Goal: Task Accomplishment & Management: Use online tool/utility

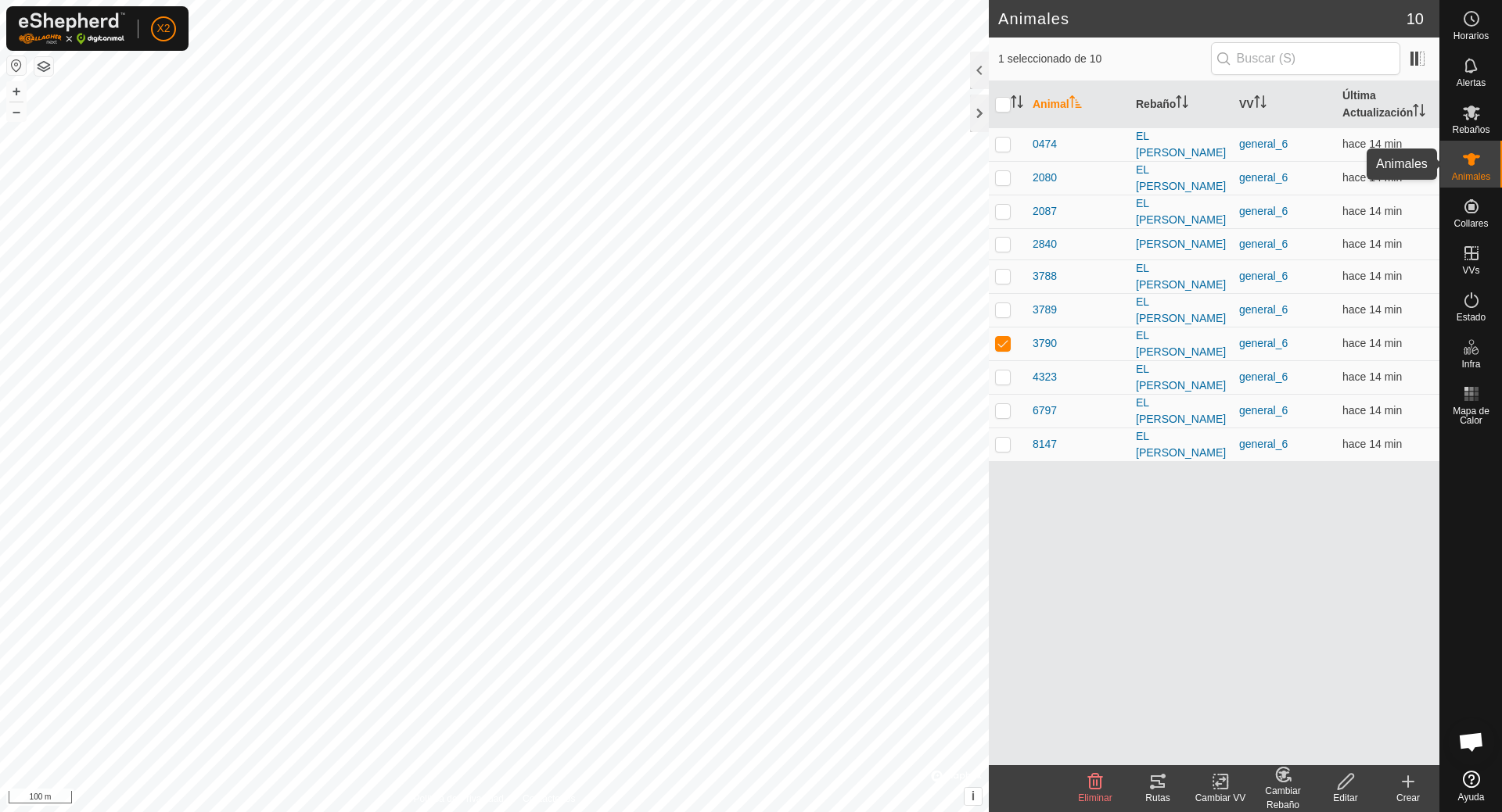
click at [1463, 173] on span "Animales" at bounding box center [1470, 177] width 39 height 9
click at [1154, 785] on icon at bounding box center [1151, 786] width 4 height 4
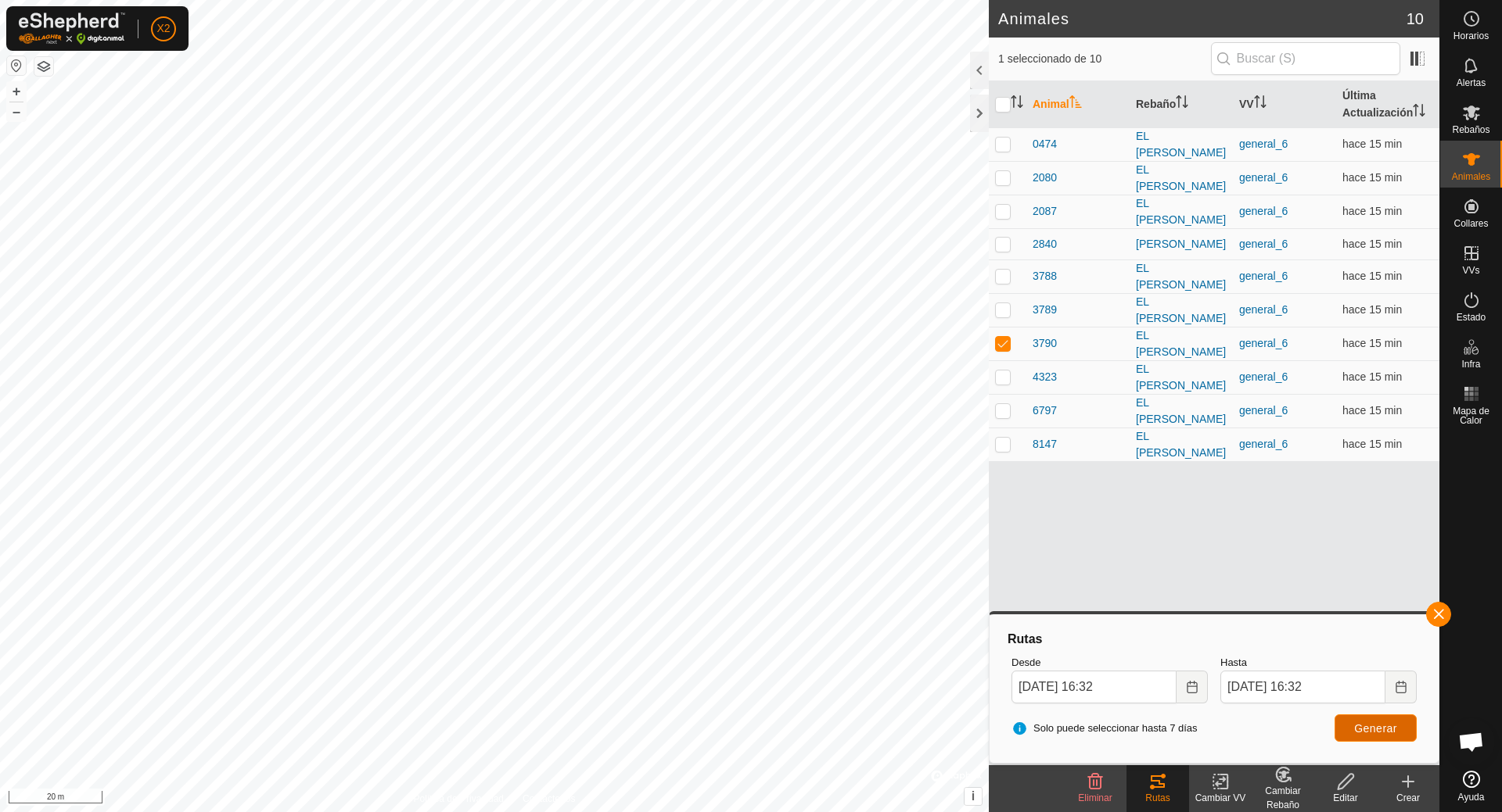
click at [1372, 730] on span "Generar" at bounding box center [1375, 728] width 43 height 13
checkbox input "false"
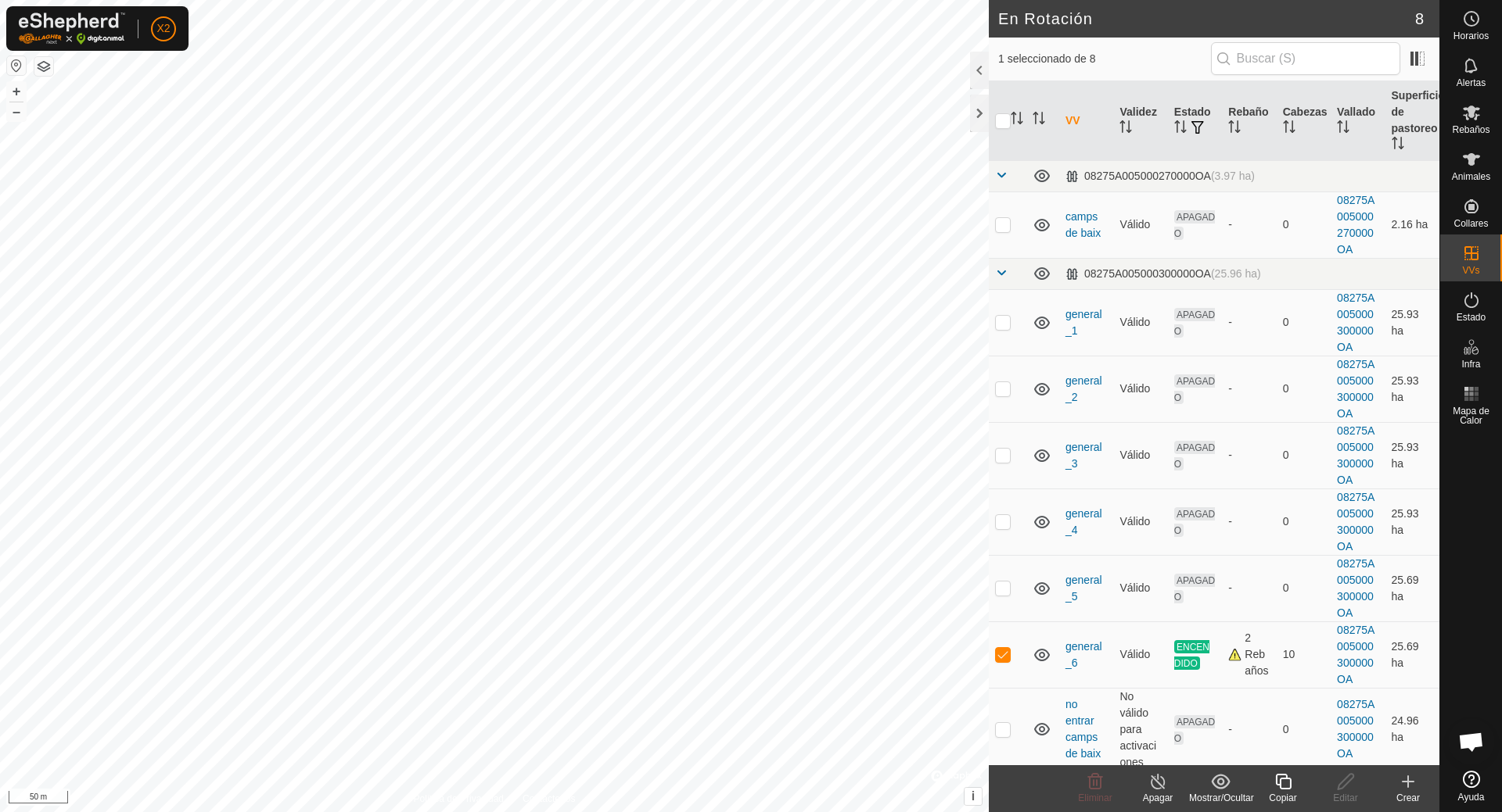
checkbox input "false"
checkbox input "true"
checkbox input "false"
checkbox input "true"
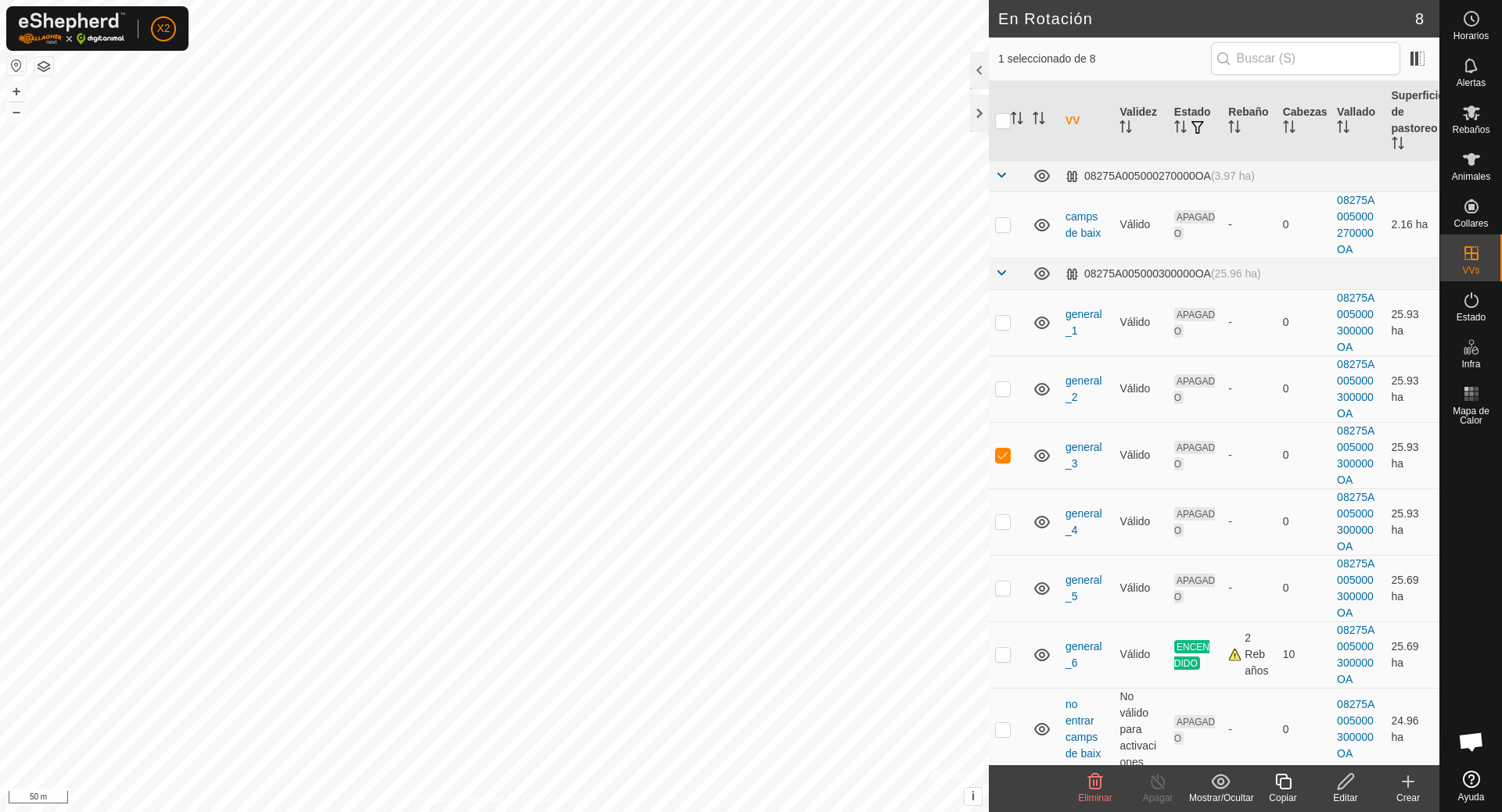
checkbox input "false"
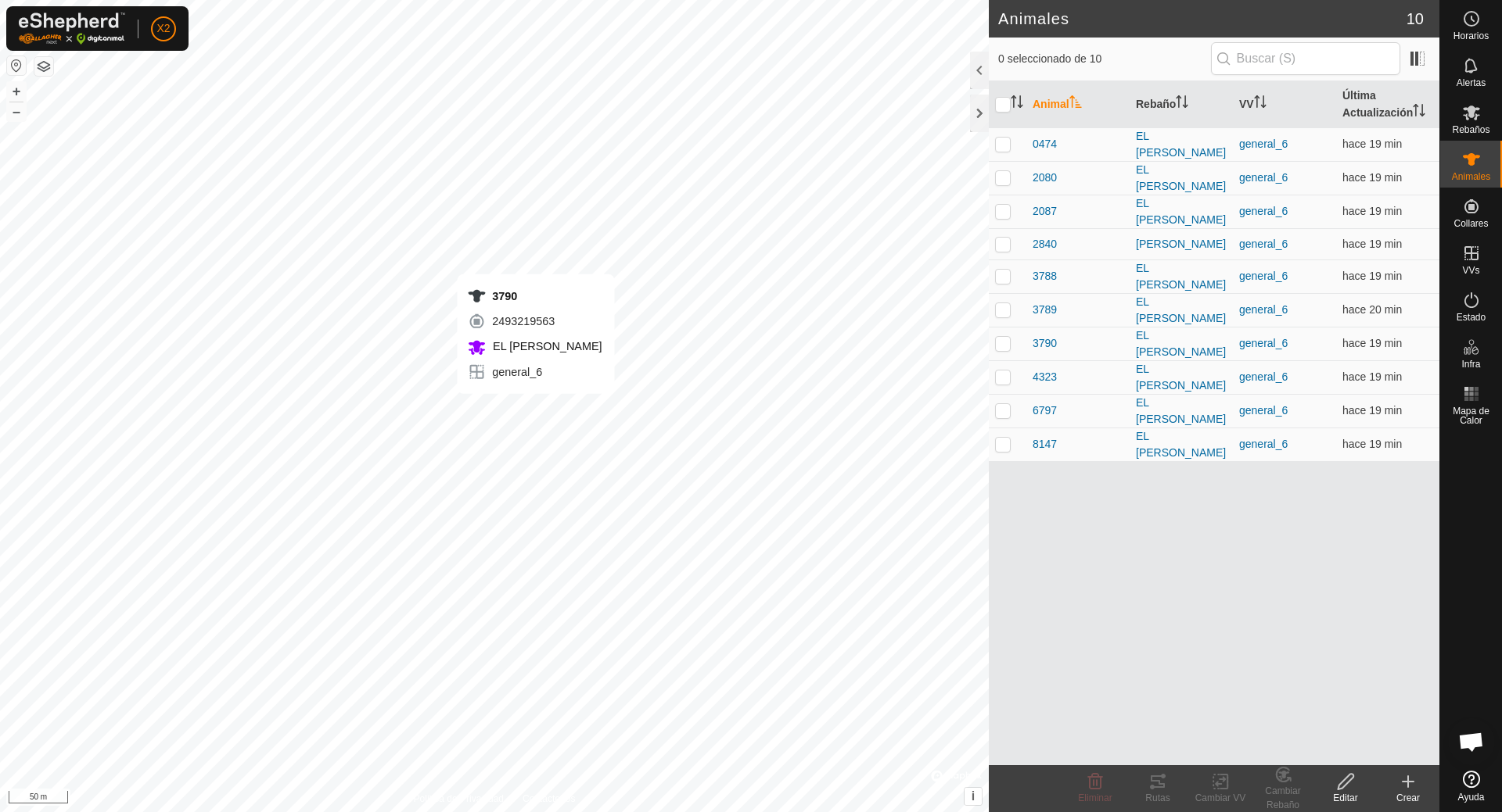
checkbox input "true"
click at [1162, 788] on icon at bounding box center [1157, 781] width 14 height 13
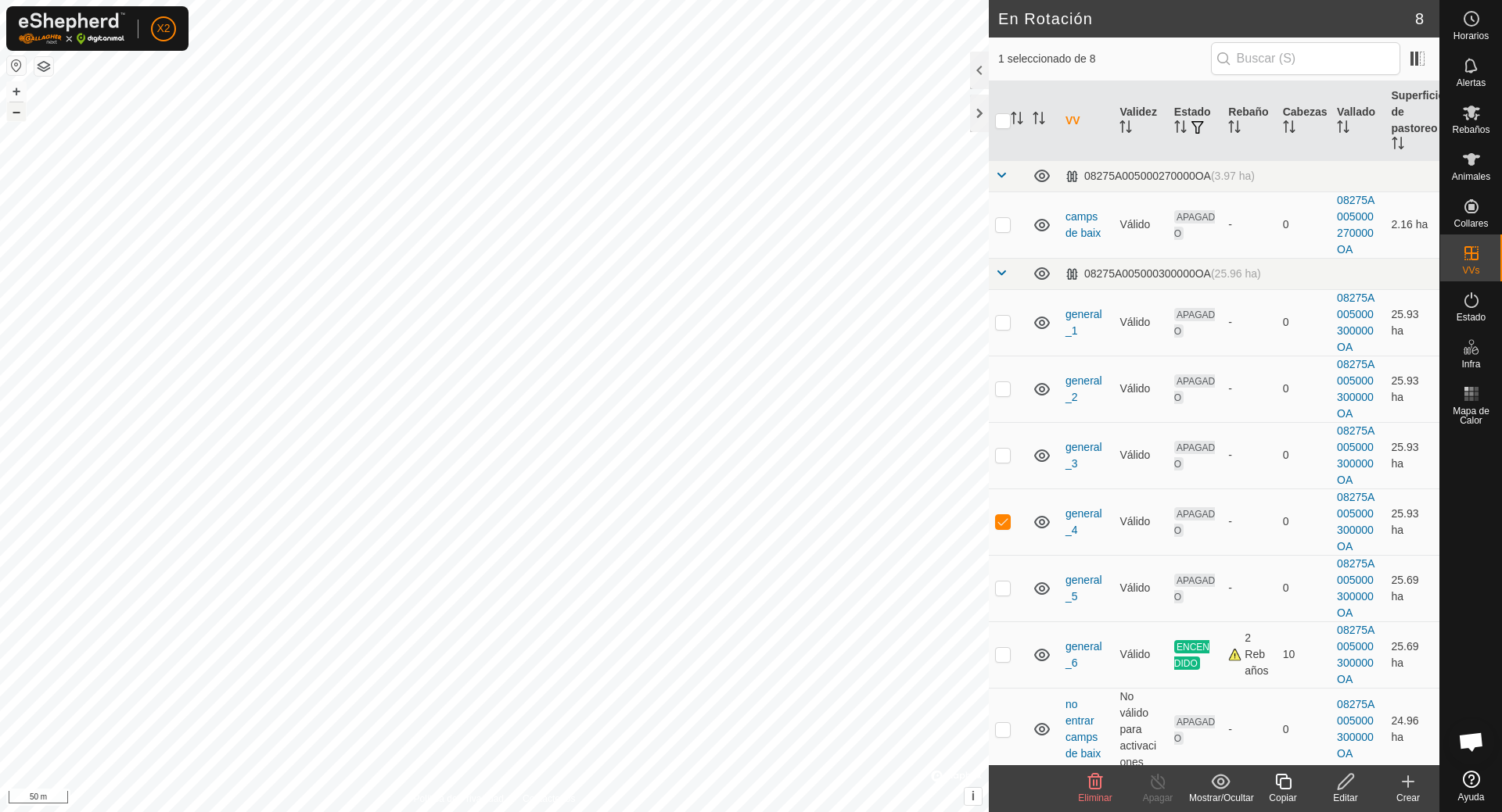
checkbox input "true"
checkbox input "false"
